Goal: Task Accomplishment & Management: Manage account settings

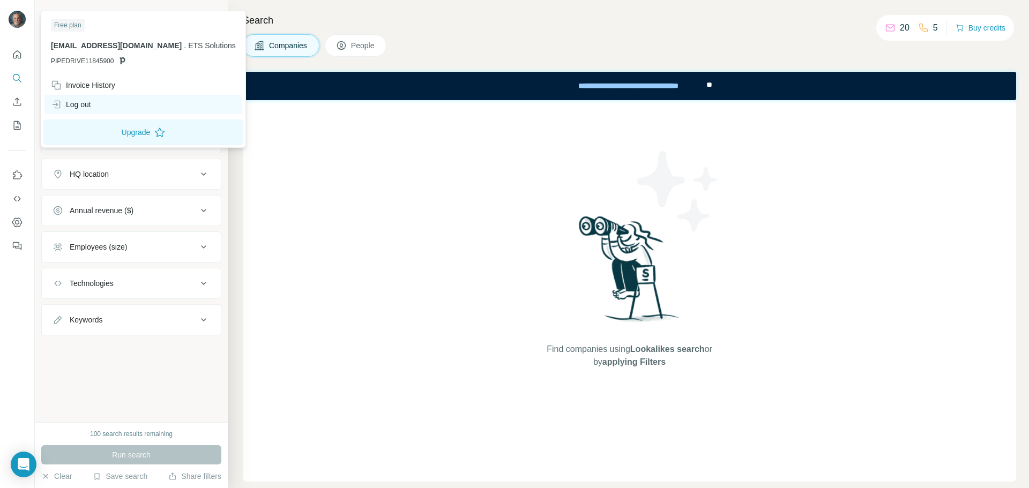
click at [85, 108] on div "Log out" at bounding box center [71, 104] width 40 height 11
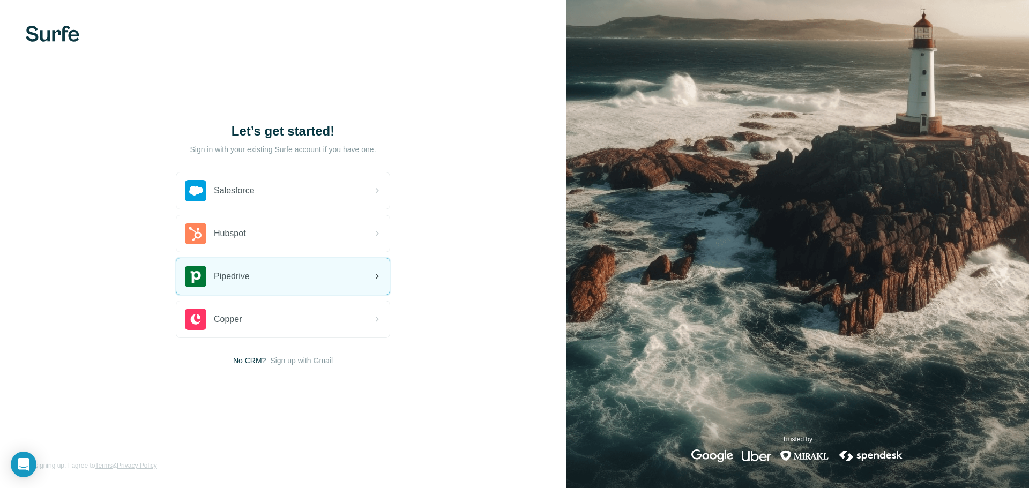
click at [332, 277] on div "Pipedrive" at bounding box center [282, 276] width 213 height 36
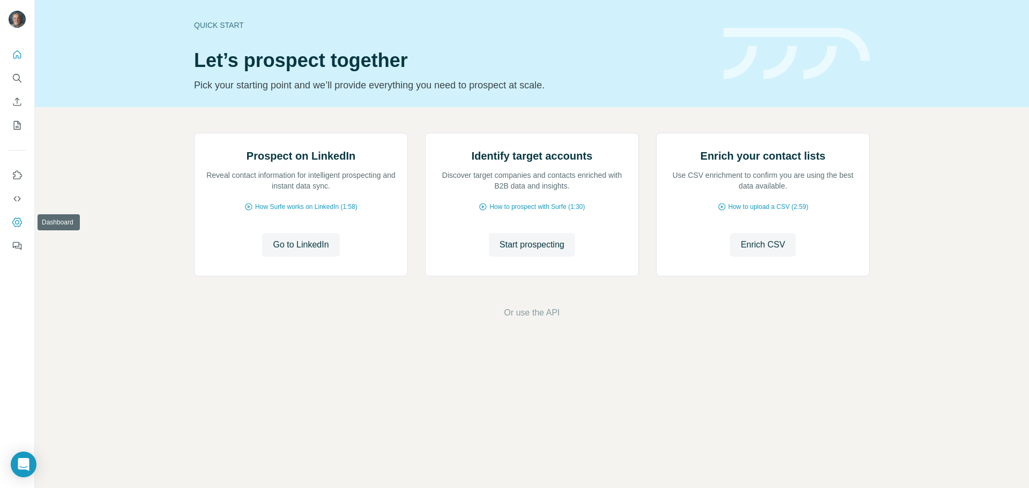
click at [18, 218] on icon "Dashboard" at bounding box center [17, 222] width 11 height 11
